Goal: Transaction & Acquisition: Purchase product/service

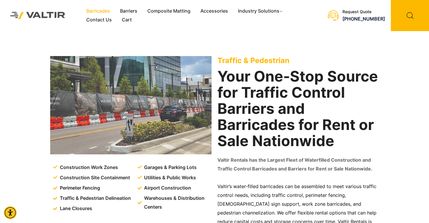
click at [107, 10] on link "Barricades" at bounding box center [98, 11] width 34 height 9
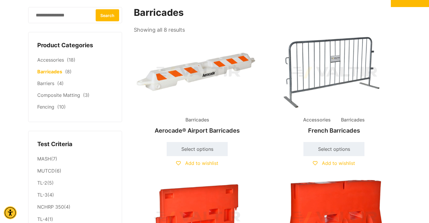
scroll to position [28, 0]
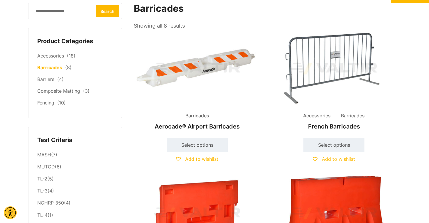
click at [321, 75] on img at bounding box center [334, 69] width 127 height 76
